Goal: Task Accomplishment & Management: Use online tool/utility

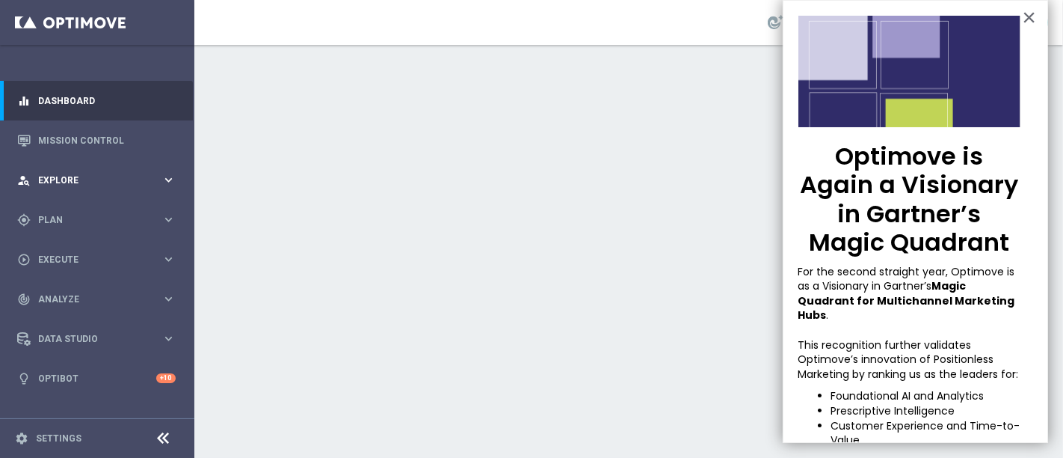
click at [99, 182] on span "Explore" at bounding box center [99, 180] width 123 height 9
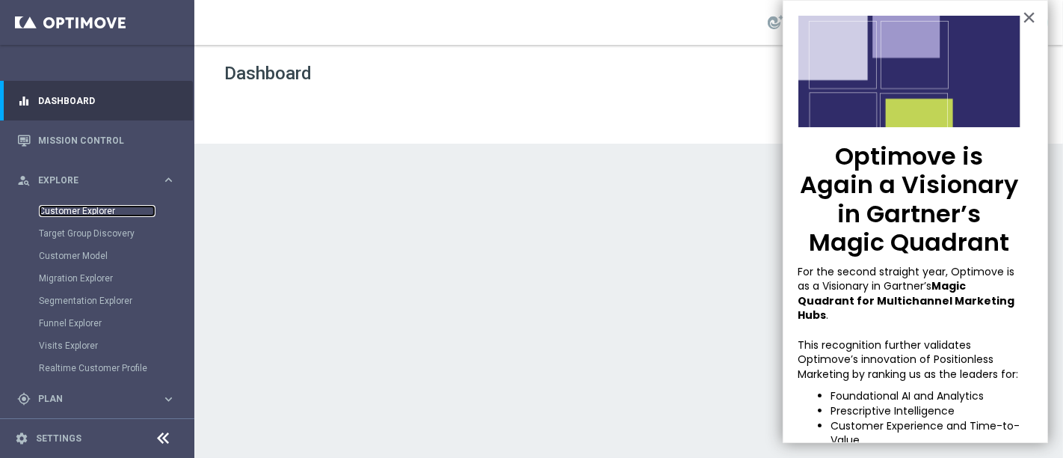
click at [96, 213] on link "Customer Explorer" at bounding box center [97, 211] width 117 height 12
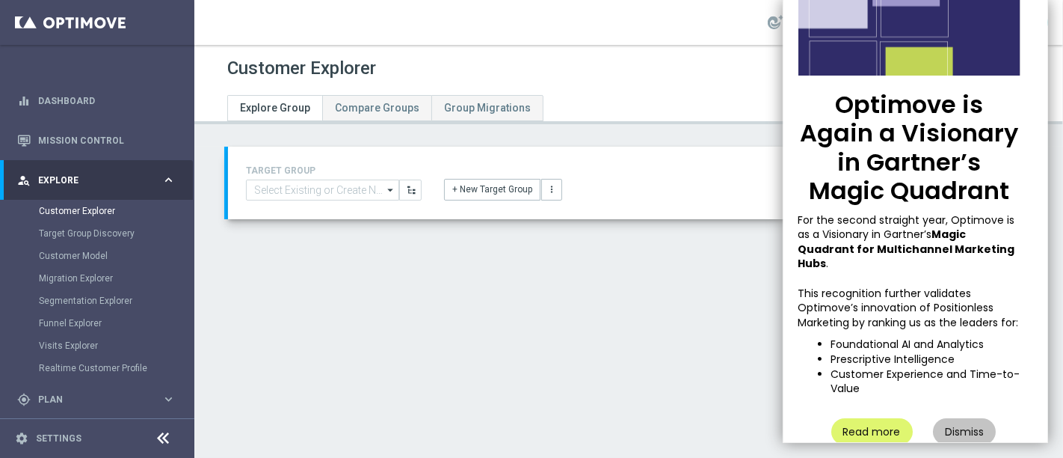
scroll to position [76, 0]
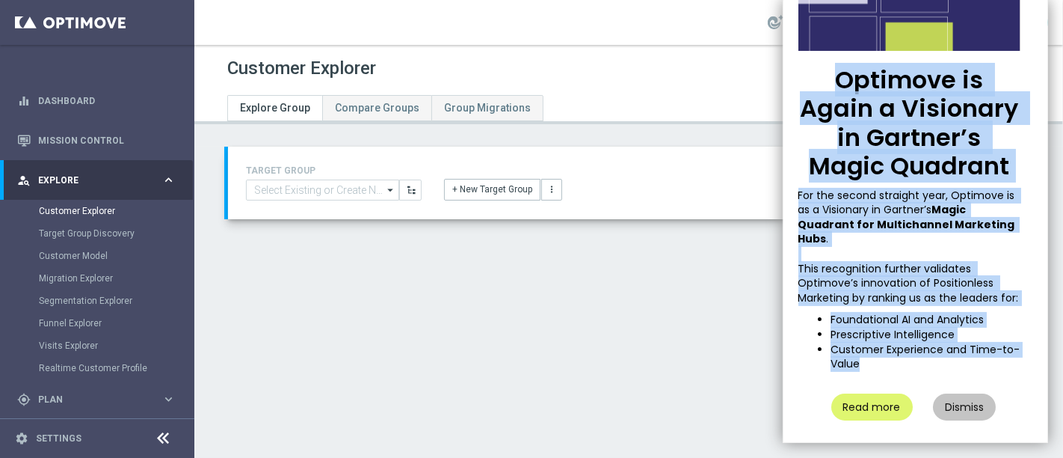
drag, startPoint x: 890, startPoint y: 361, endPoint x: 828, endPoint y: 76, distance: 292.3
click at [828, 76] on div "Optimove is Again a Visionary in Gartner’s Magic Quadrant For the second straig…" at bounding box center [916, 221] width 266 height 443
copy div "Optimove is Again a Visionary in Gartner’s Magic Quadrant For the second straig…"
click at [863, 408] on button "Read more" at bounding box center [871, 406] width 81 height 27
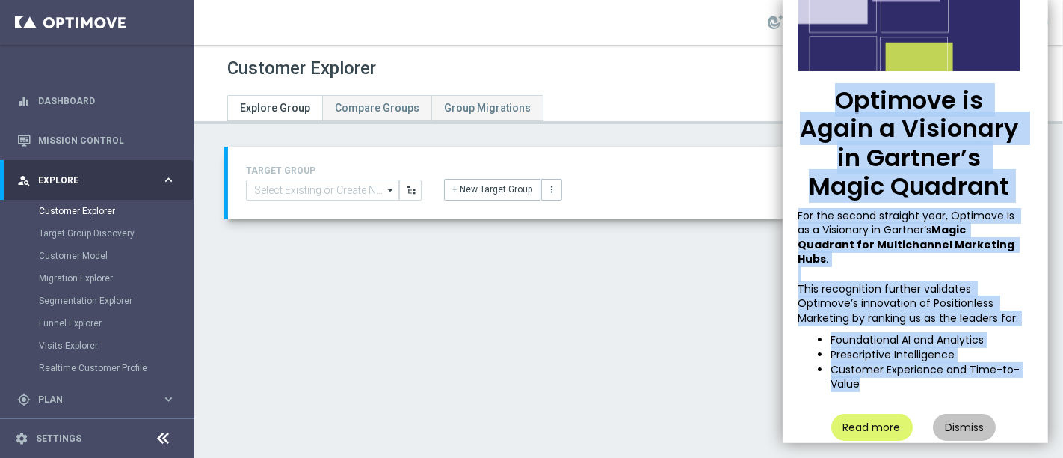
scroll to position [0, 0]
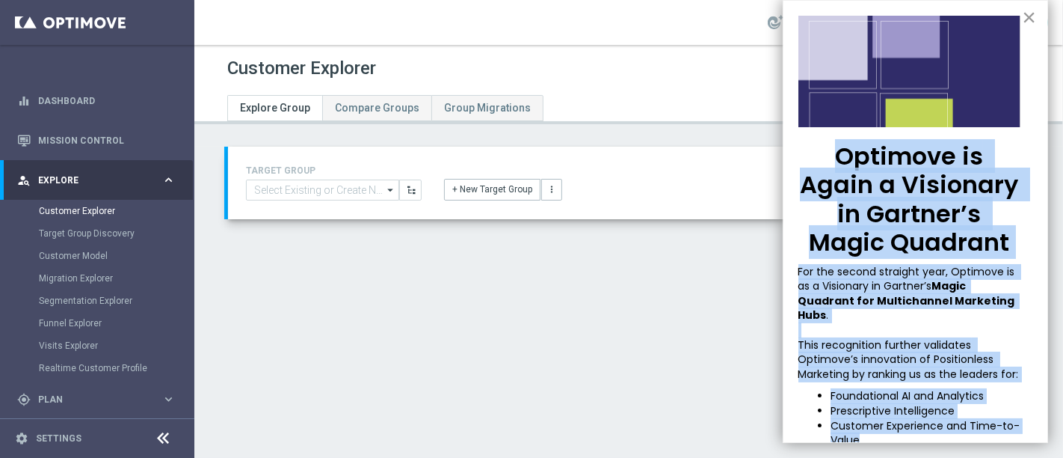
click at [1022, 13] on button "×" at bounding box center [1029, 17] width 14 height 24
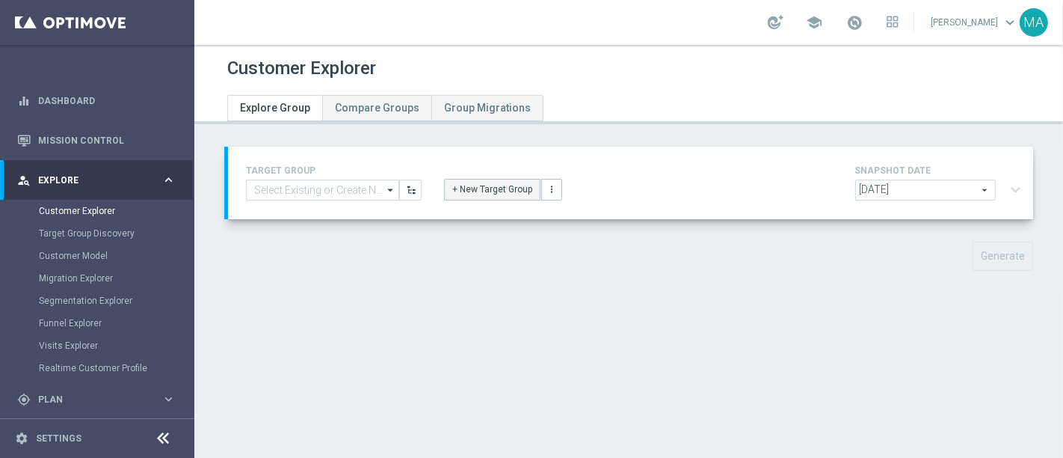
click at [502, 194] on button "+ New Target Group" at bounding box center [492, 189] width 96 height 21
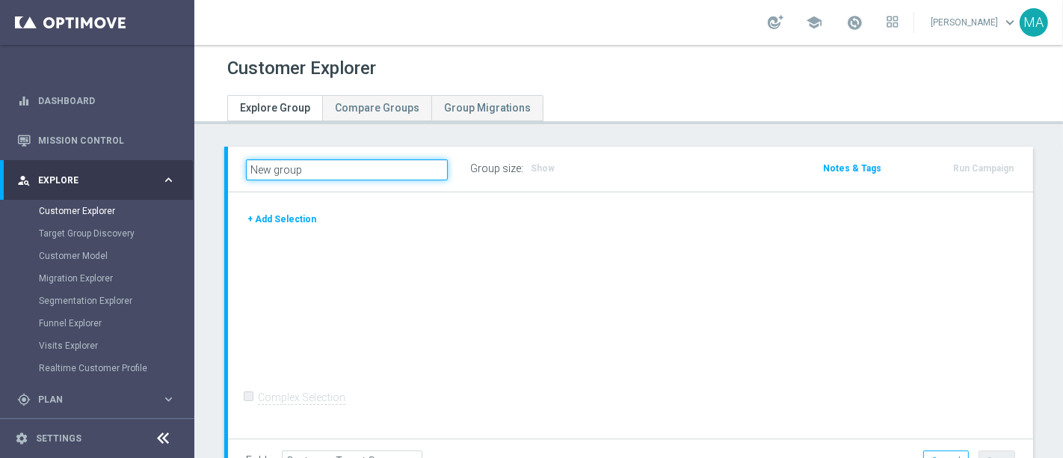
paste input "STAR M9 2025"
type input "STAR M9 2025"
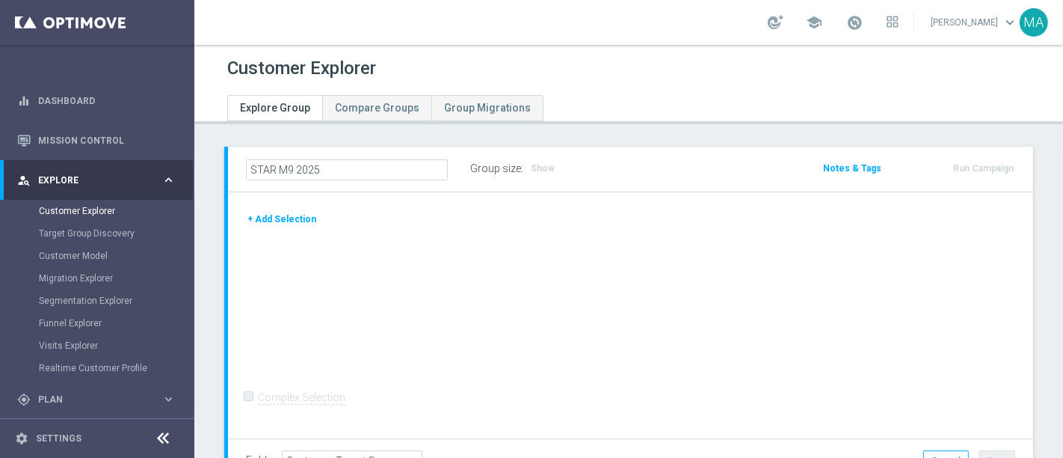
click at [297, 215] on button "+ Add Selection" at bounding box center [282, 219] width 72 height 16
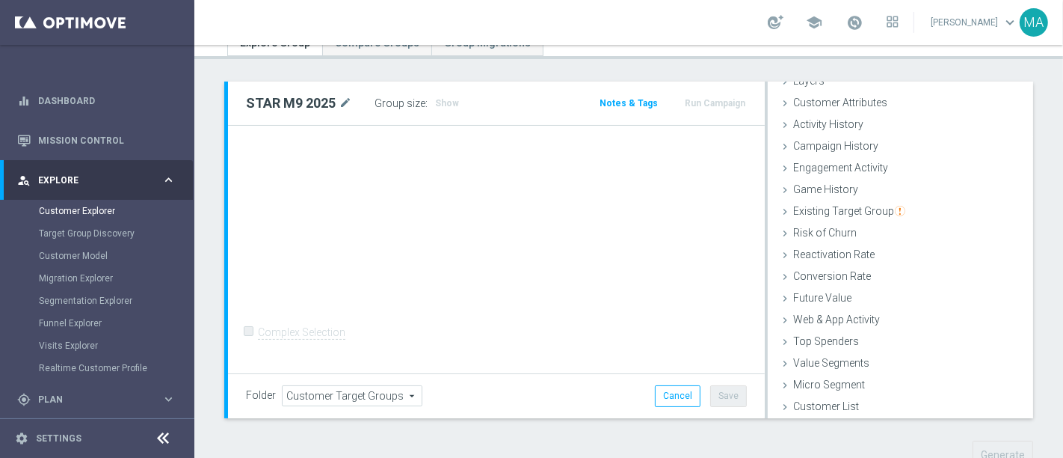
scroll to position [113, 0]
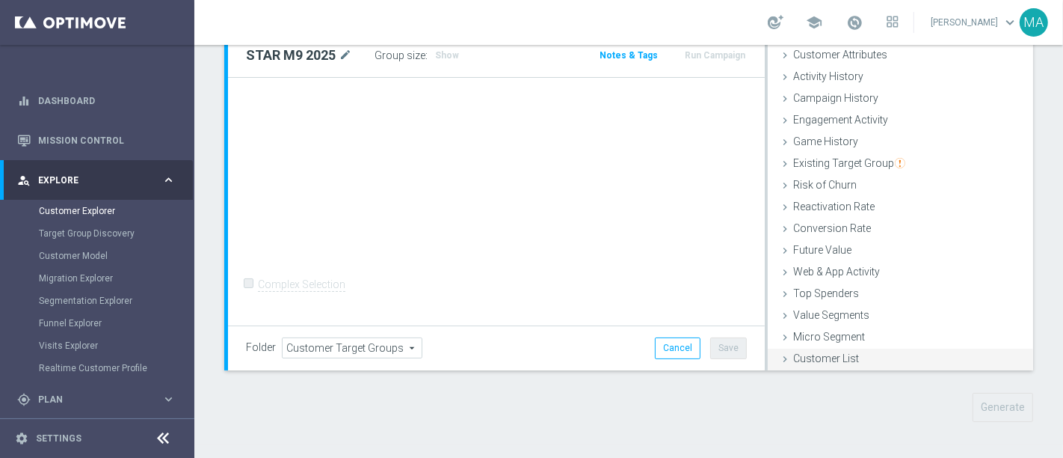
click at [885, 360] on div "Customer List done" at bounding box center [900, 359] width 265 height 22
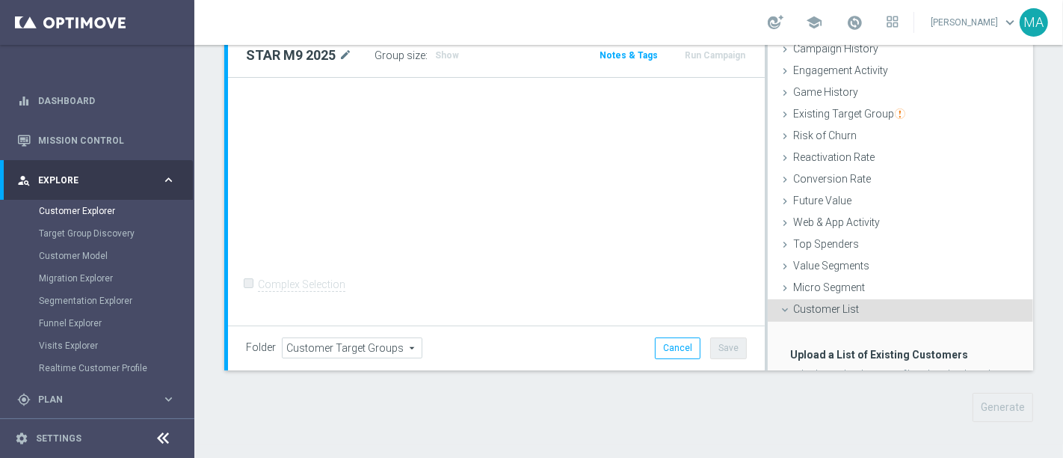
scroll to position [210, 0]
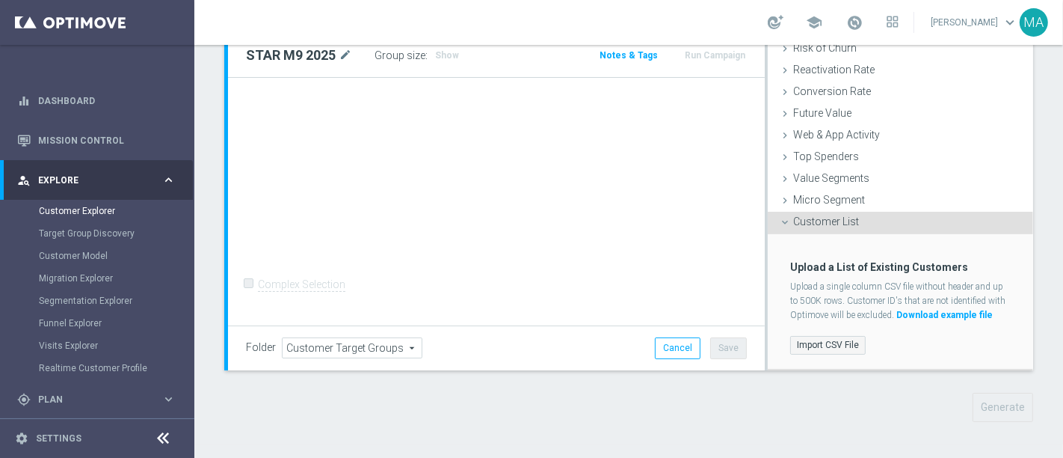
click at [834, 339] on label "Import CSV File" at bounding box center [828, 345] width 76 height 19
click at [0, 0] on input "Import CSV File" at bounding box center [0, 0] width 0 height 0
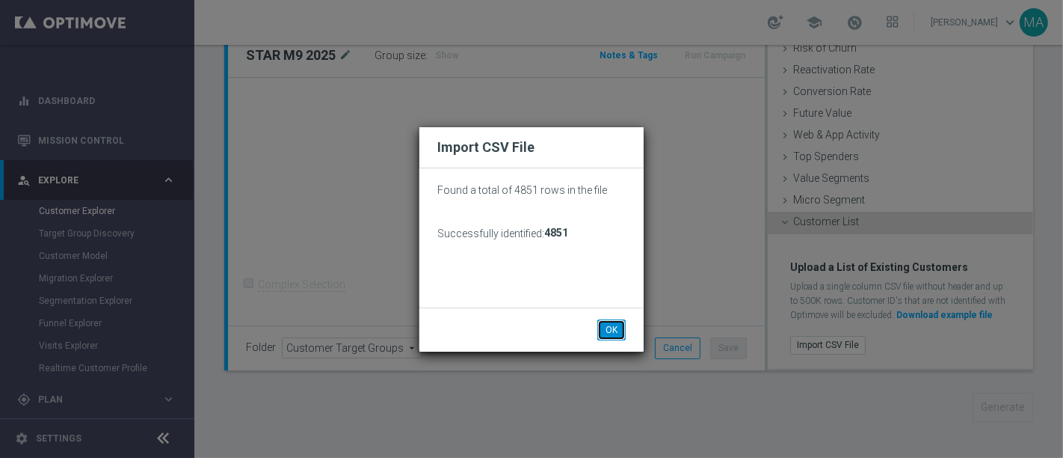
click at [620, 333] on button "OK" at bounding box center [611, 329] width 28 height 21
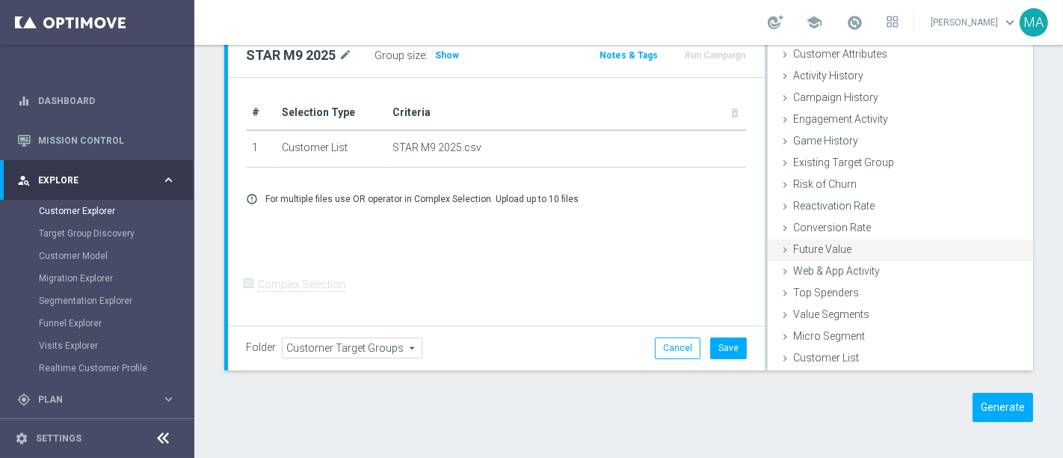
scroll to position [61, 0]
click at [1006, 406] on button "Generate" at bounding box center [1003, 407] width 61 height 29
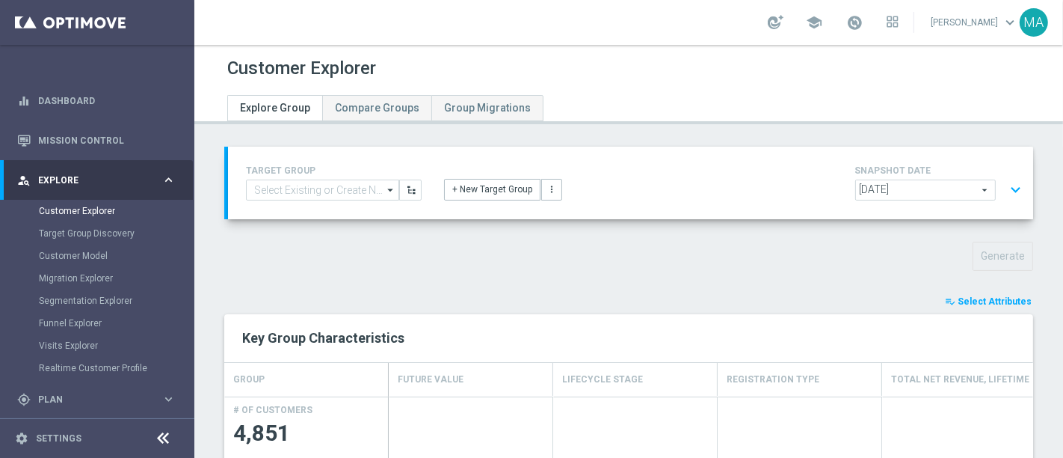
scroll to position [166, 0]
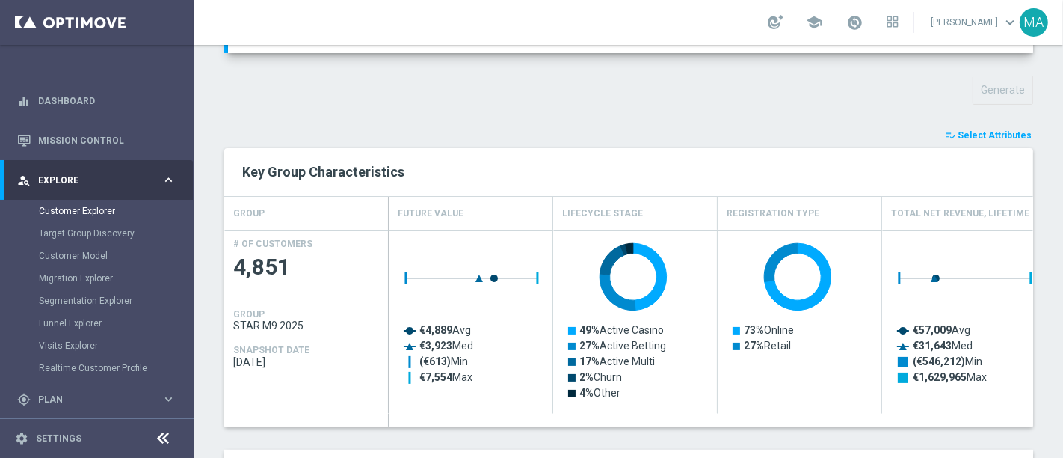
click at [988, 133] on span "Select Attributes" at bounding box center [995, 135] width 74 height 10
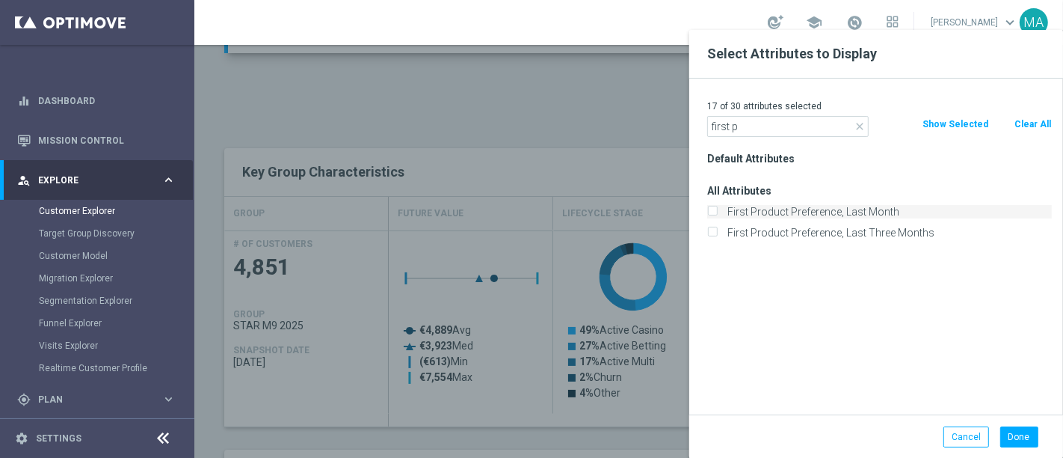
type input "first p"
click at [843, 218] on label "First Product Preference, Last Month" at bounding box center [887, 211] width 330 height 13
click at [717, 218] on input "First Product Preference, Last Month" at bounding box center [712, 214] width 10 height 10
checkbox input "true"
drag, startPoint x: 761, startPoint y: 121, endPoint x: 707, endPoint y: 121, distance: 54.6
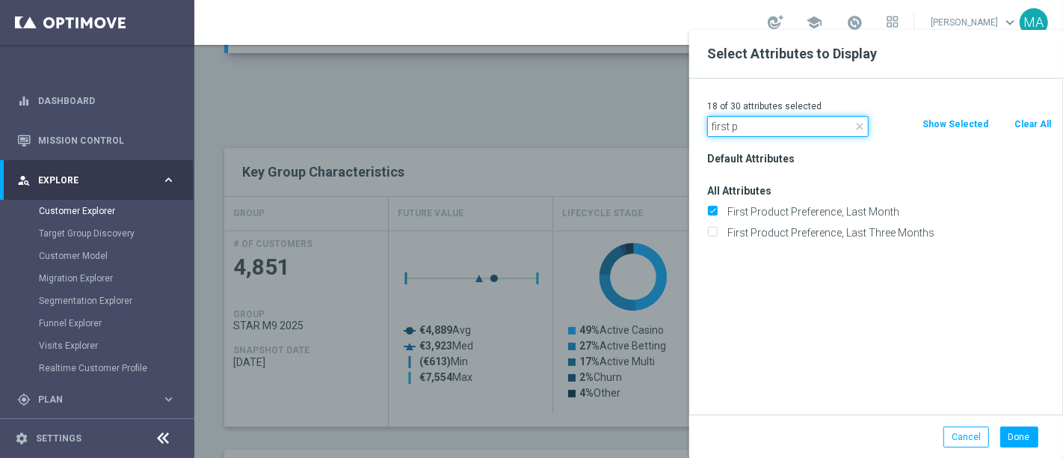
click at [707, 121] on input "first p" at bounding box center [787, 126] width 161 height 21
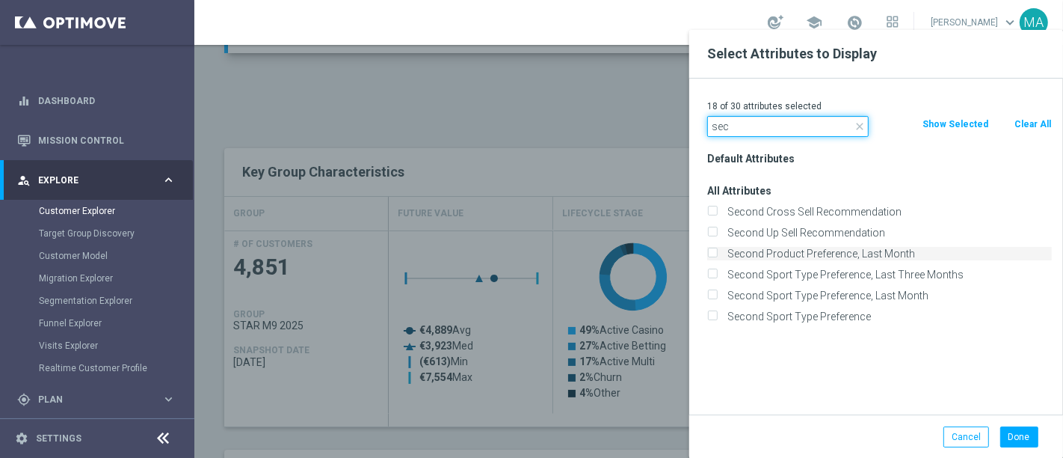
type input "sec"
click at [813, 256] on label "Second Product Preference, Last Month" at bounding box center [887, 253] width 330 height 13
click at [717, 256] on input "Second Product Preference, Last Month" at bounding box center [712, 255] width 10 height 10
checkbox input "true"
drag, startPoint x: 739, startPoint y: 125, endPoint x: 673, endPoint y: 125, distance: 65.8
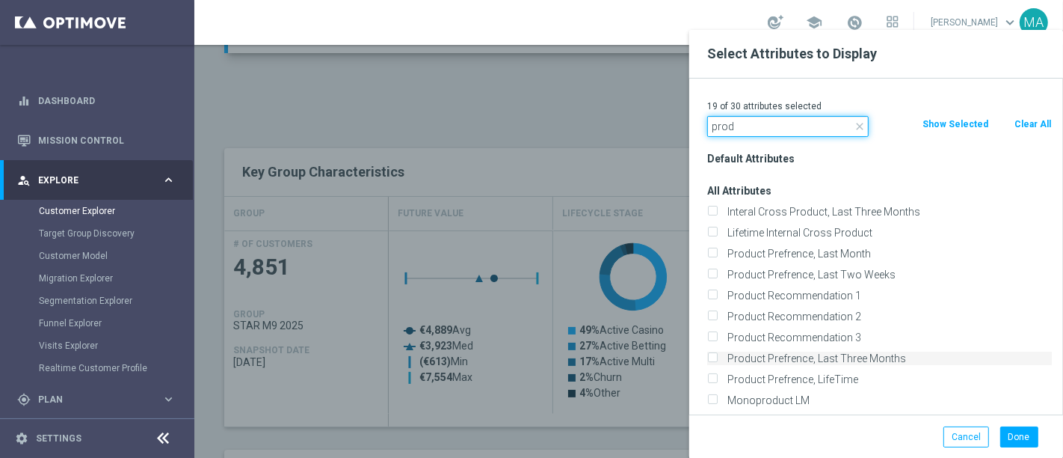
type input "prod"
click at [820, 363] on label "Product Prefrence, Last Three Months" at bounding box center [887, 357] width 330 height 13
click at [717, 363] on input "Product Prefrence, Last Three Months" at bounding box center [712, 360] width 10 height 10
checkbox input "true"
click at [1020, 440] on button "Done" at bounding box center [1019, 436] width 38 height 21
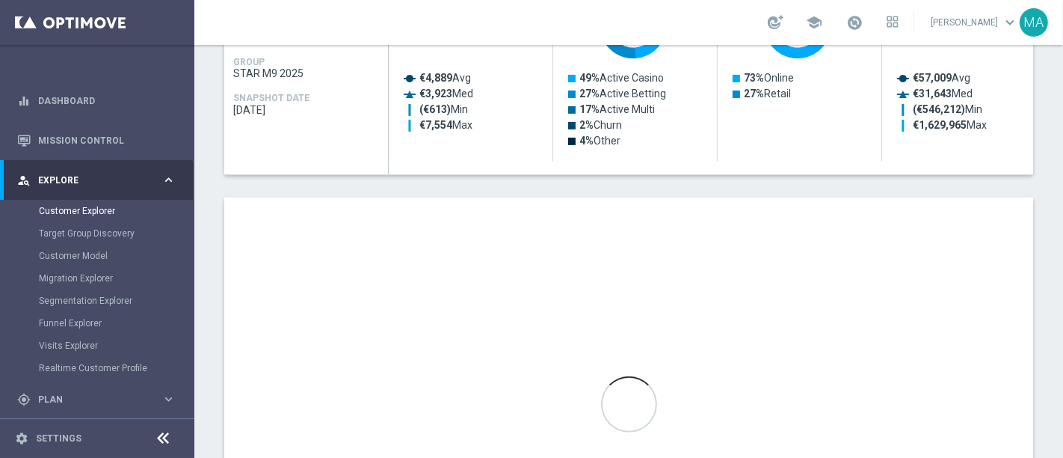
scroll to position [498, 0]
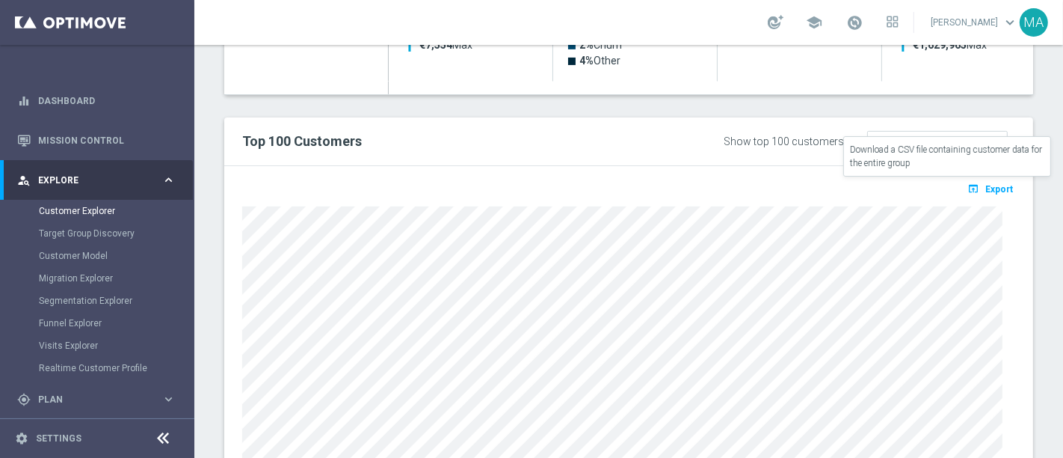
click at [976, 192] on button "open_in_browser Export" at bounding box center [990, 188] width 50 height 19
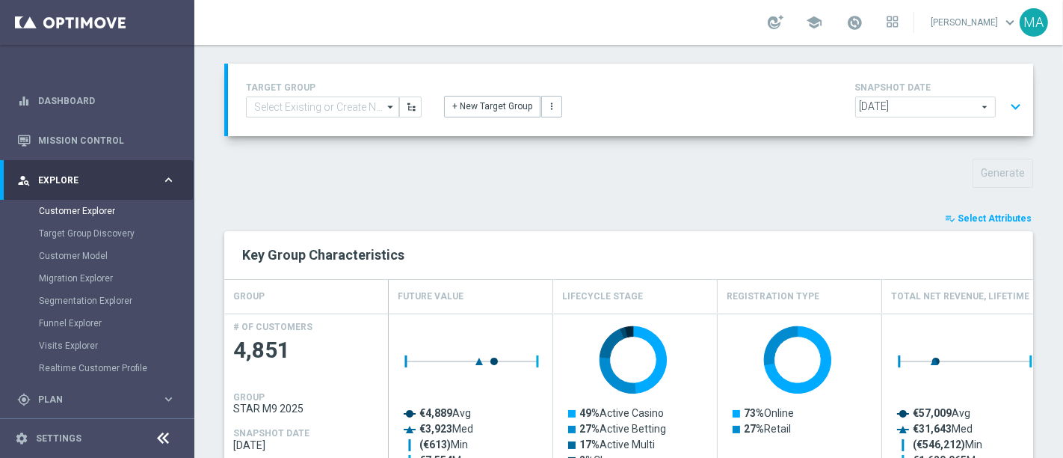
scroll to position [0, 0]
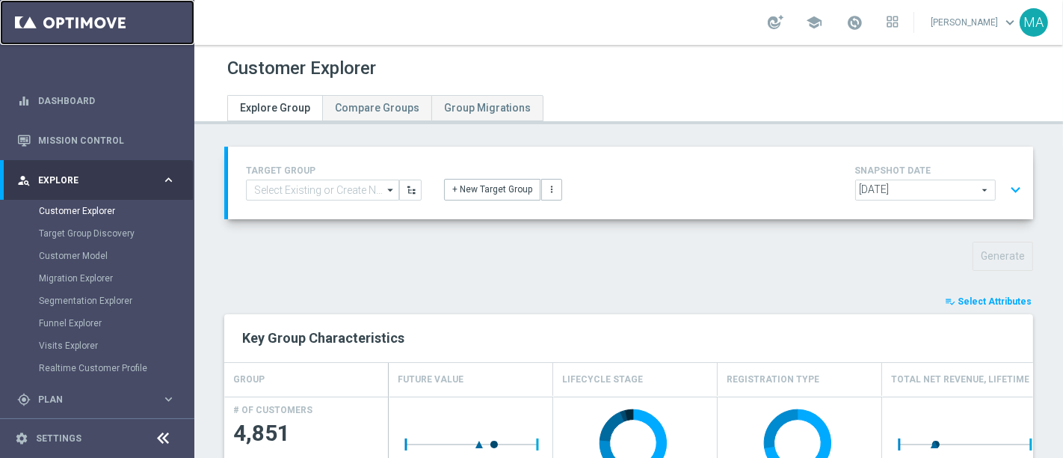
click at [98, 20] on link at bounding box center [97, 22] width 194 height 45
